Goal: Navigation & Orientation: Find specific page/section

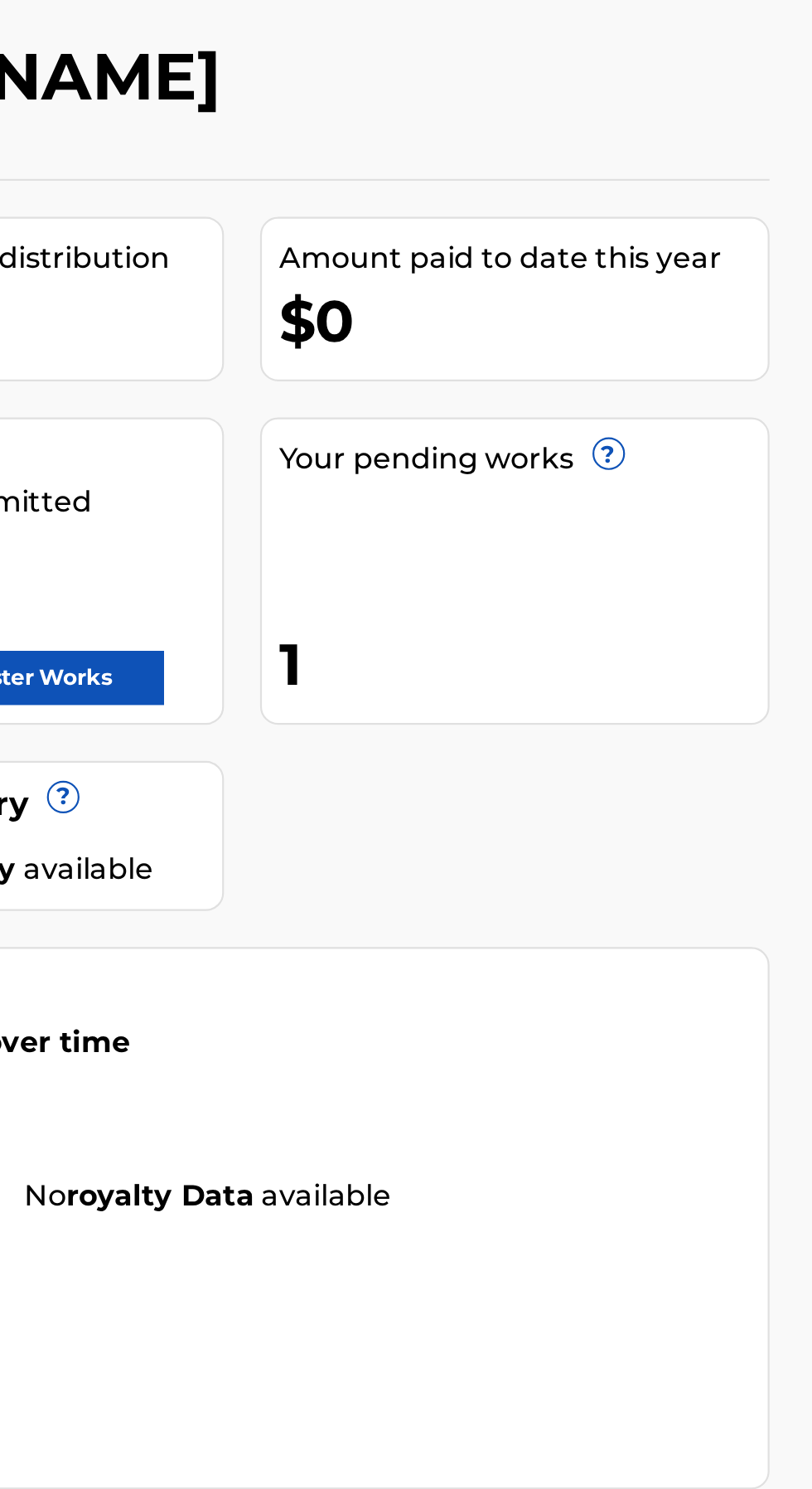
click at [721, 284] on span "?" at bounding box center [718, 282] width 13 height 13
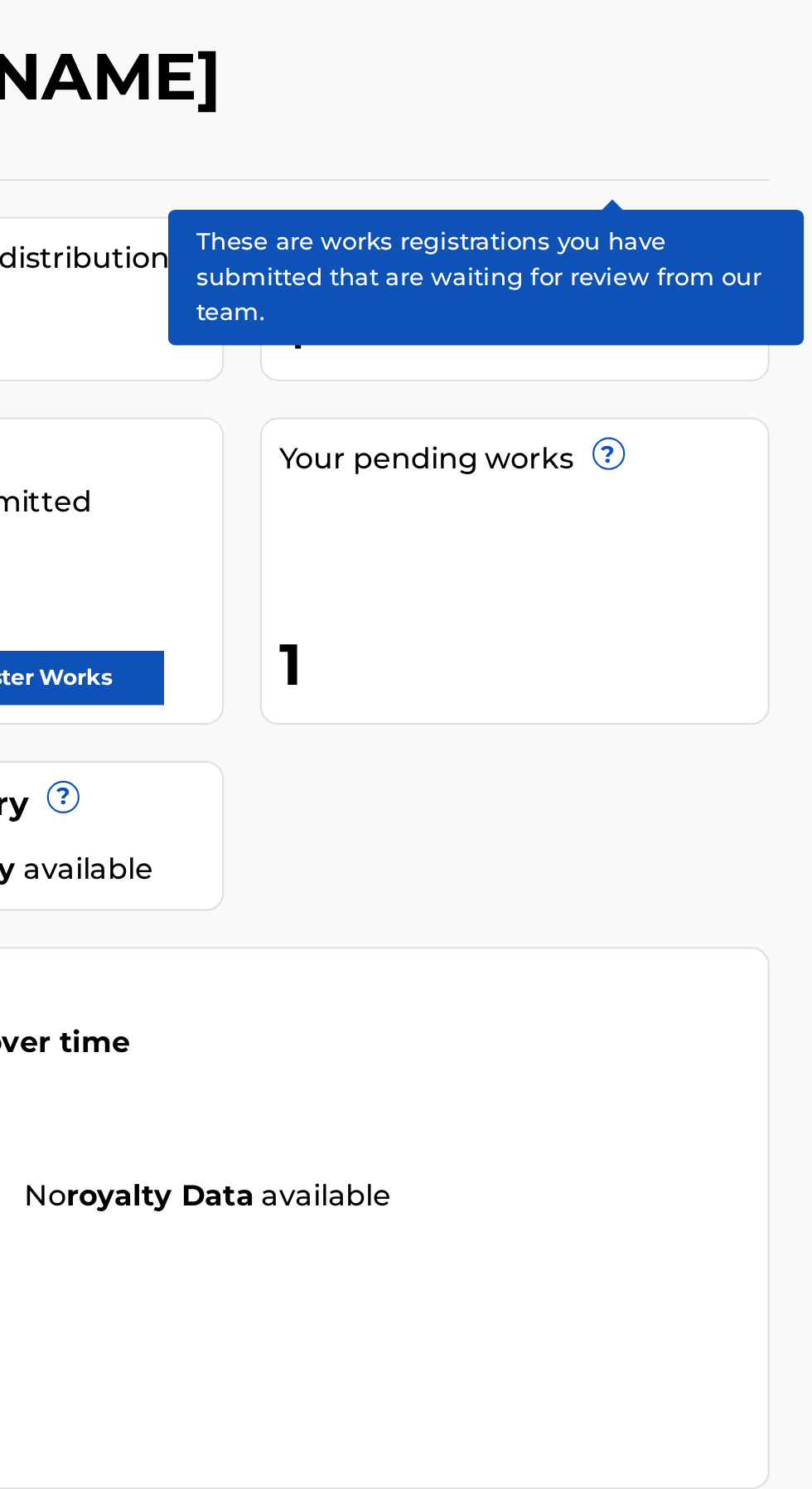
click at [605, 395] on div "1" at bounding box center [680, 379] width 225 height 37
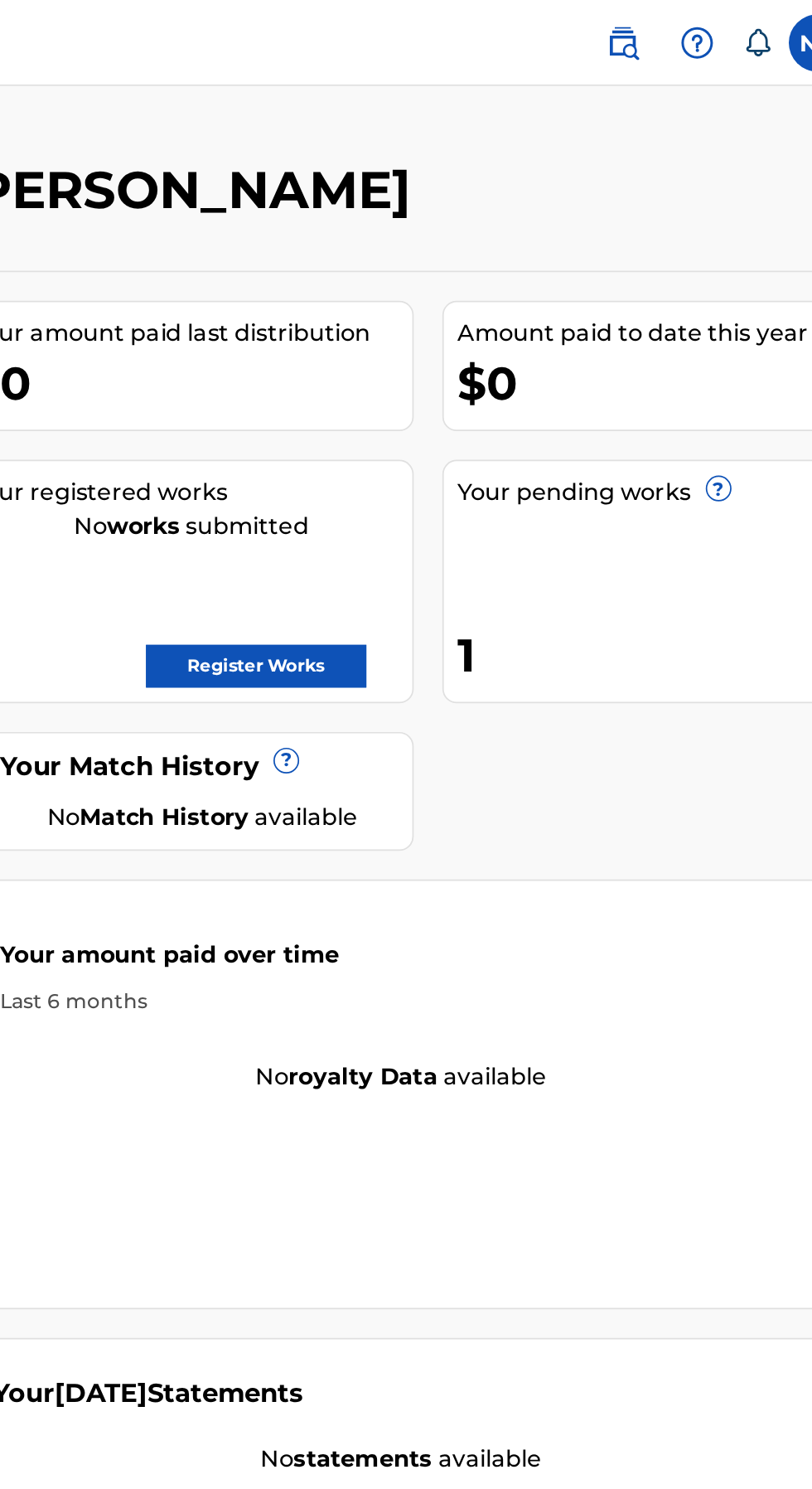
click at [603, 373] on div "1" at bounding box center [680, 379] width 225 height 37
click at [719, 277] on span "?" at bounding box center [718, 282] width 13 height 13
